Goal: Task Accomplishment & Management: Use online tool/utility

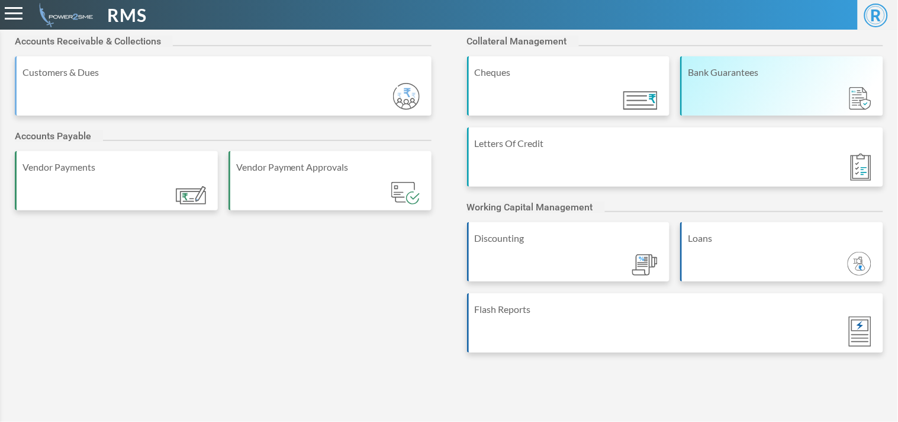
click at [763, 84] on div "Bank Guarantees" at bounding box center [782, 85] width 203 height 59
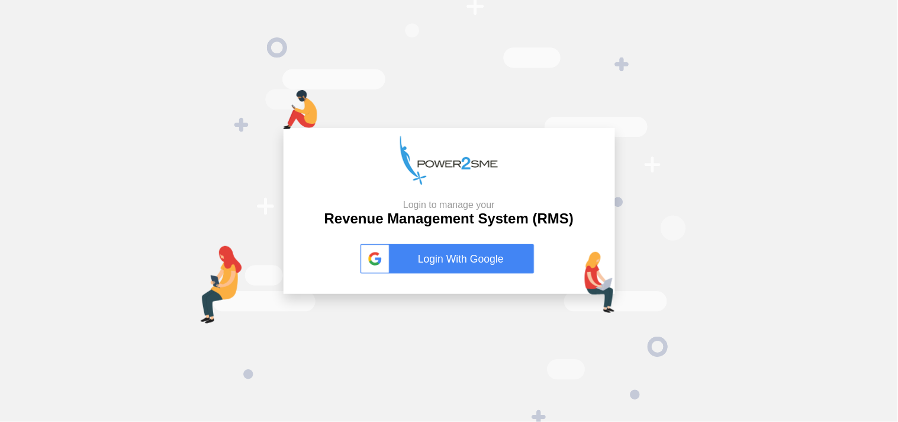
click at [443, 258] on link "Login With Google" at bounding box center [450, 259] width 178 height 30
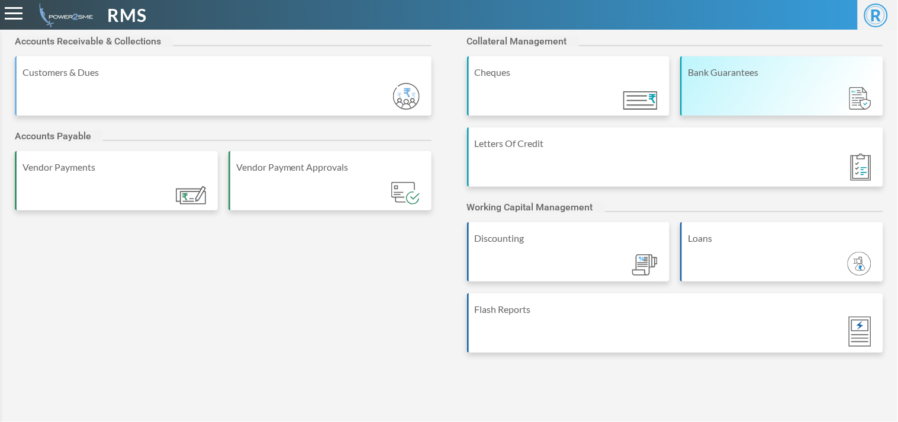
click at [795, 85] on div "Bank Guarantees" at bounding box center [782, 85] width 203 height 59
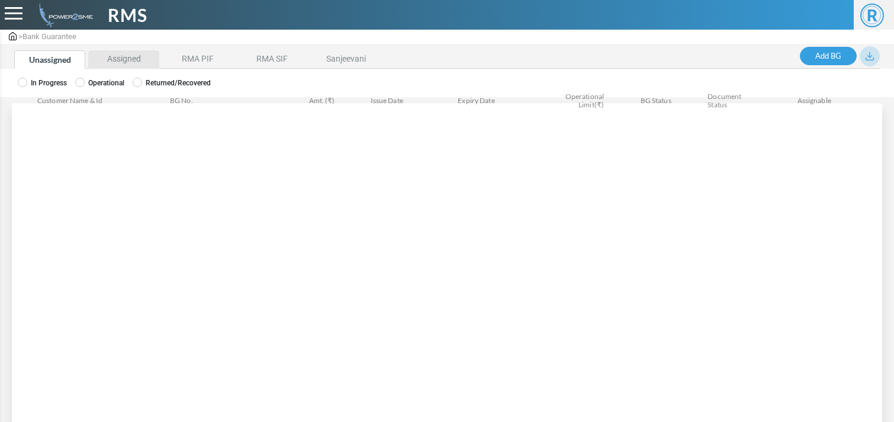
click at [123, 54] on li "Assigned" at bounding box center [123, 59] width 71 height 18
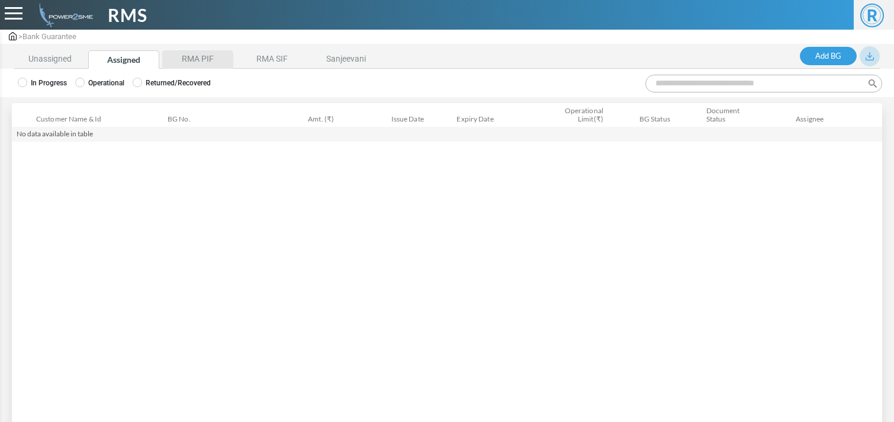
click at [196, 50] on li "RMA PIF" at bounding box center [197, 59] width 71 height 18
click at [117, 79] on label "Operational" at bounding box center [99, 83] width 49 height 11
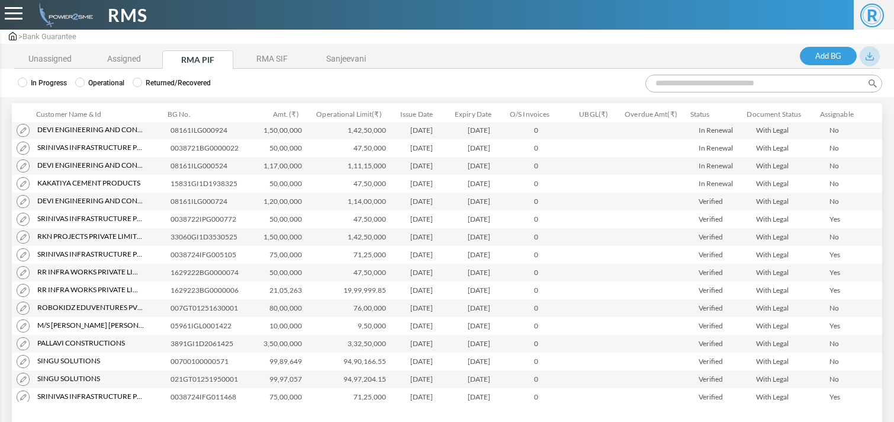
click at [705, 84] on input "Search:" at bounding box center [764, 84] width 237 height 18
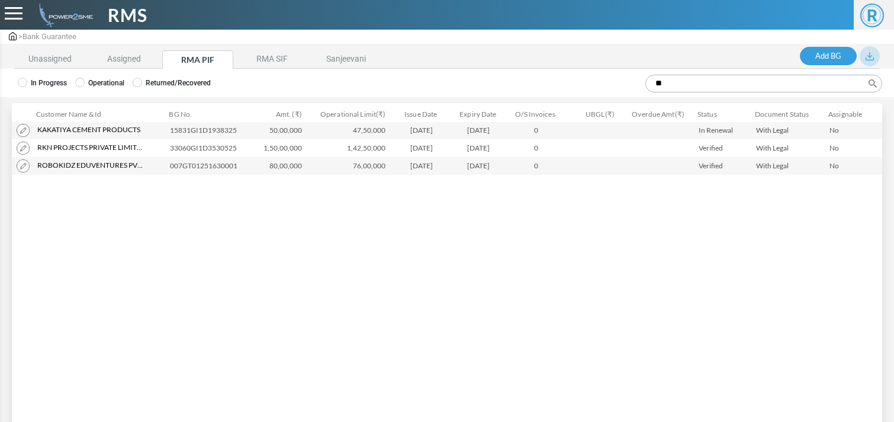
type input "**"
click at [19, 160] on img at bounding box center [23, 165] width 13 height 13
